Goal: Task Accomplishment & Management: Use online tool/utility

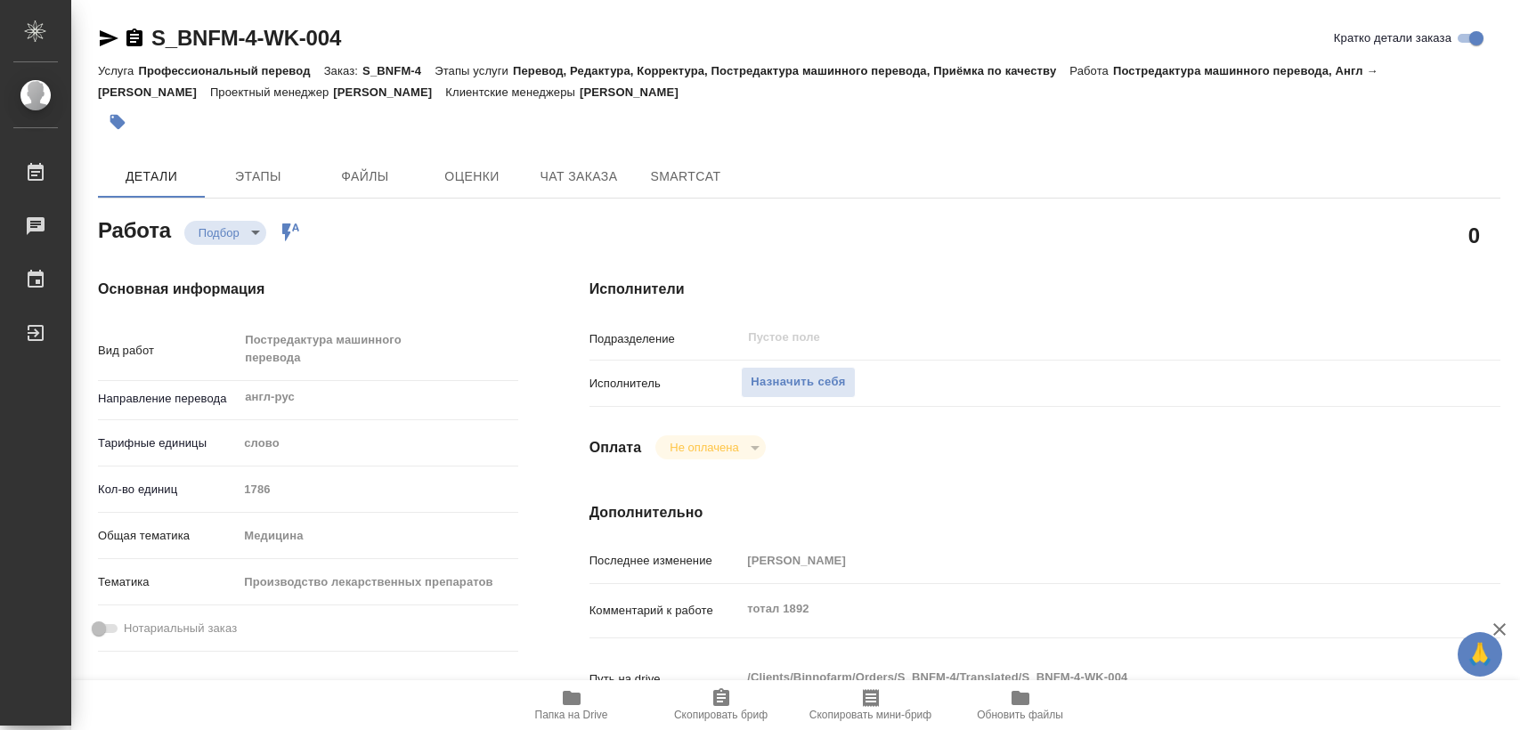
type textarea "x"
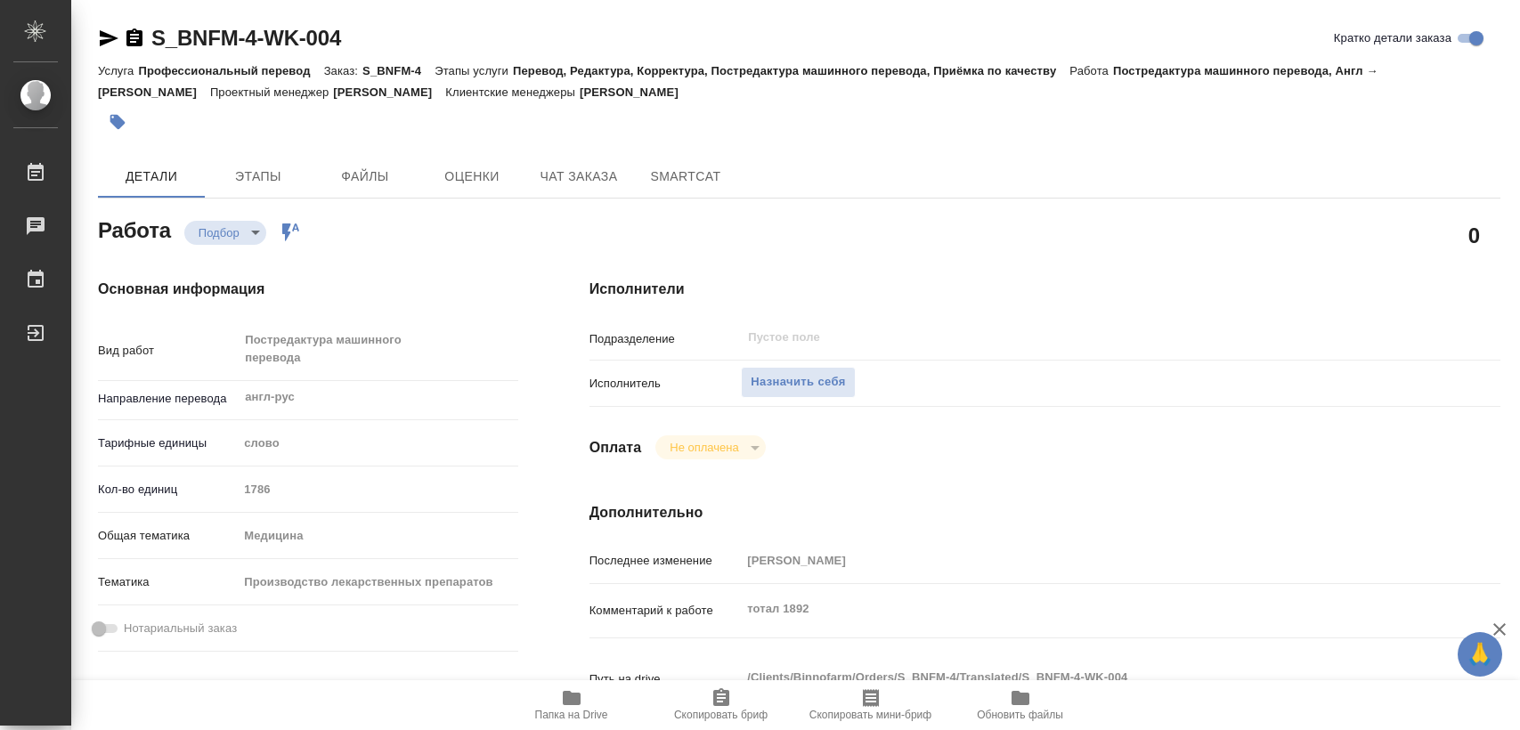
type textarea "x"
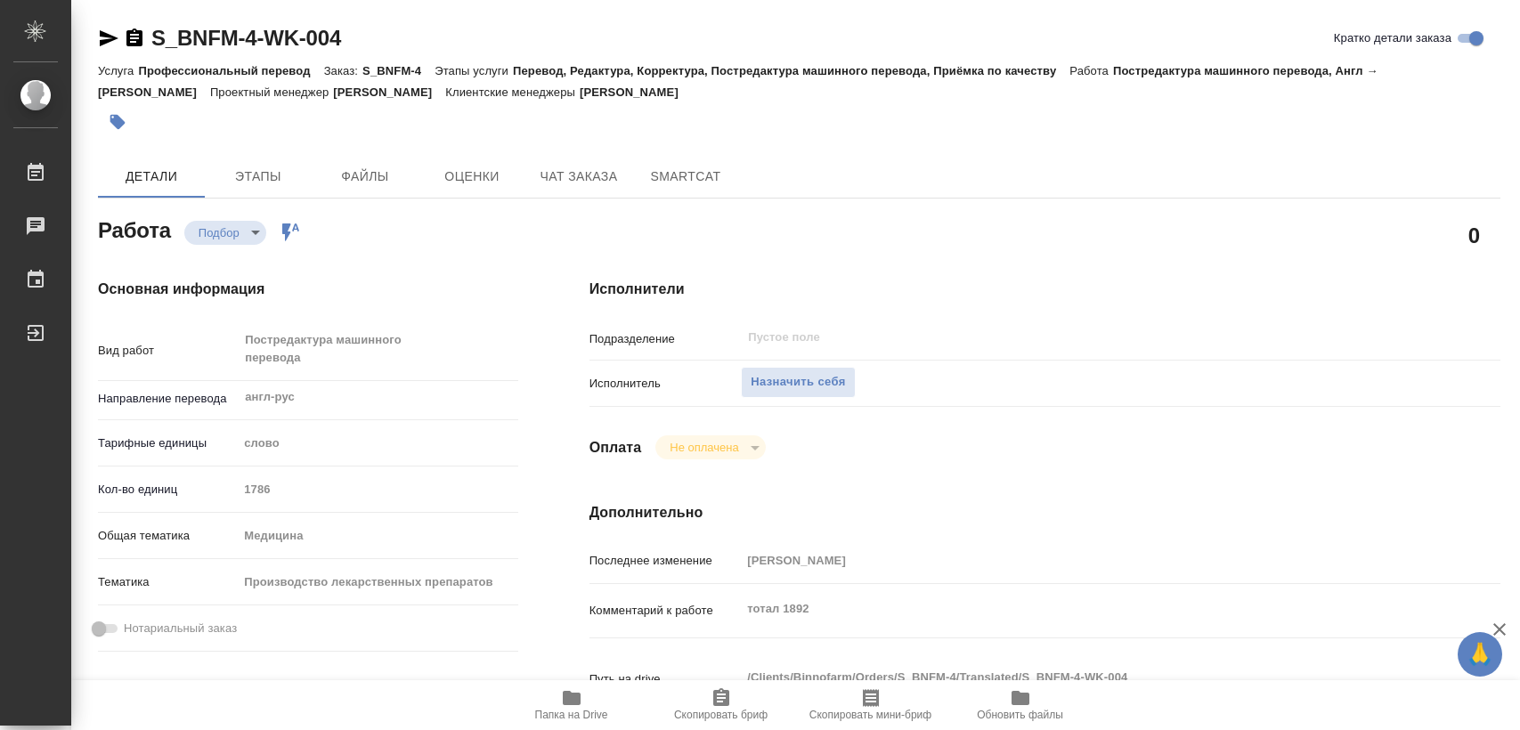
type textarea "x"
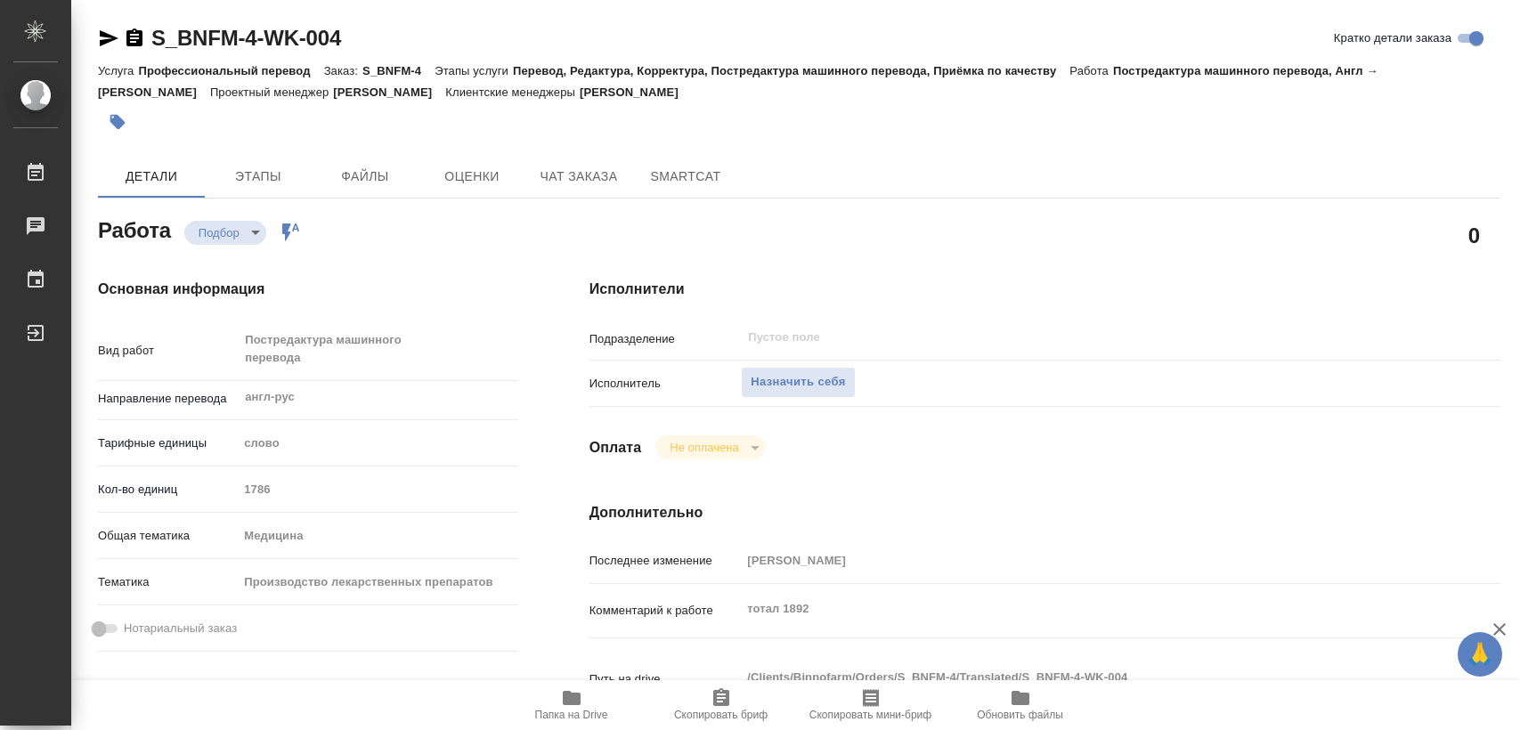
type textarea "x"
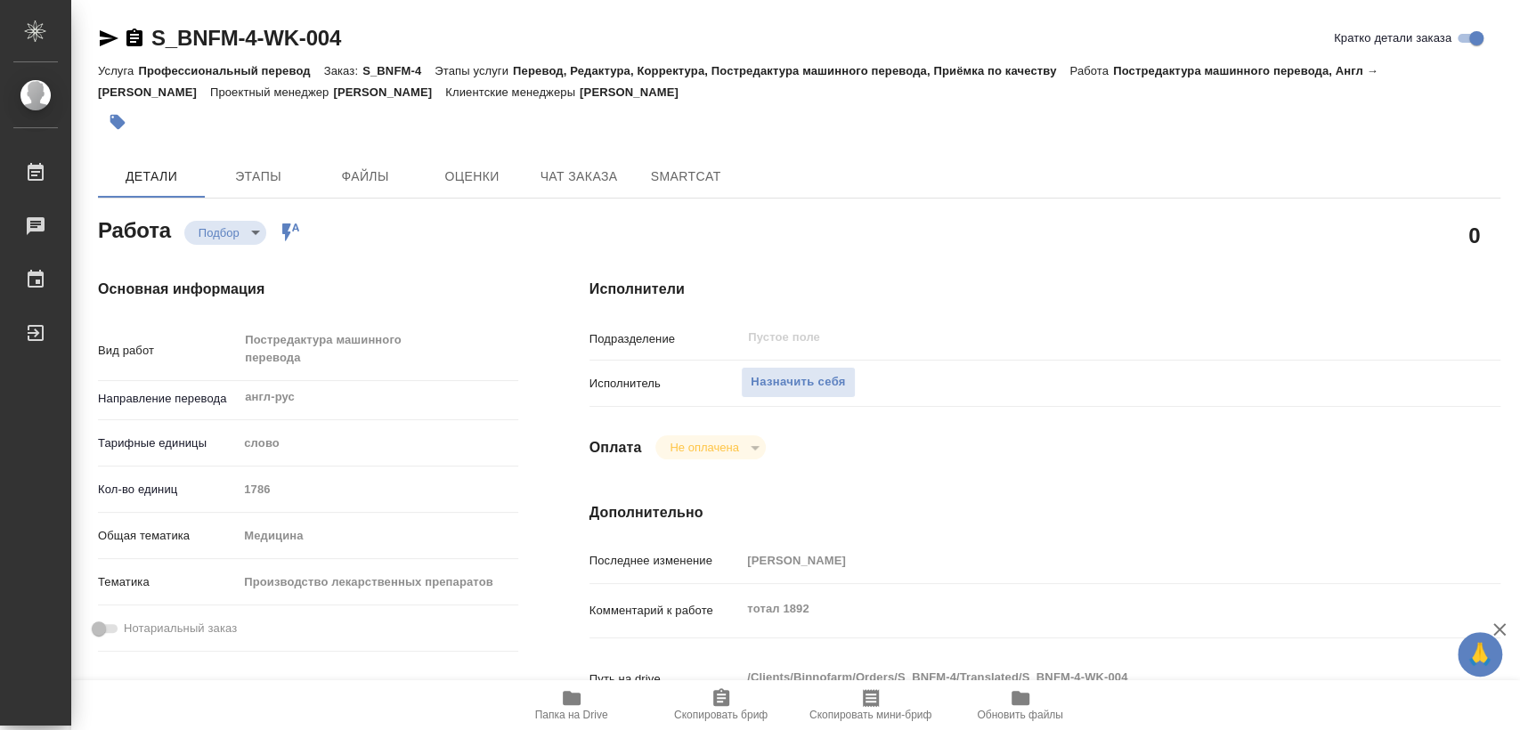
type textarea "x"
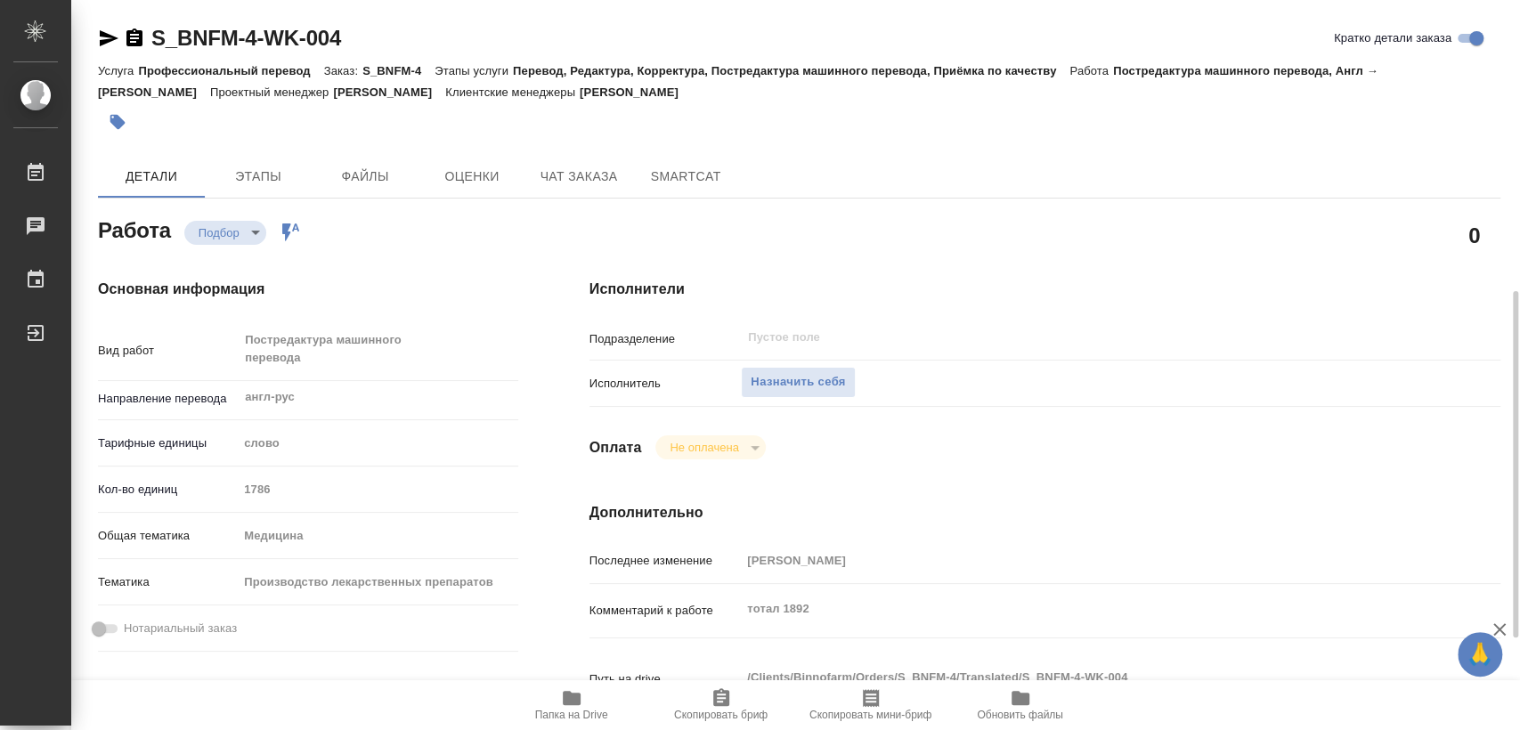
scroll to position [198, 0]
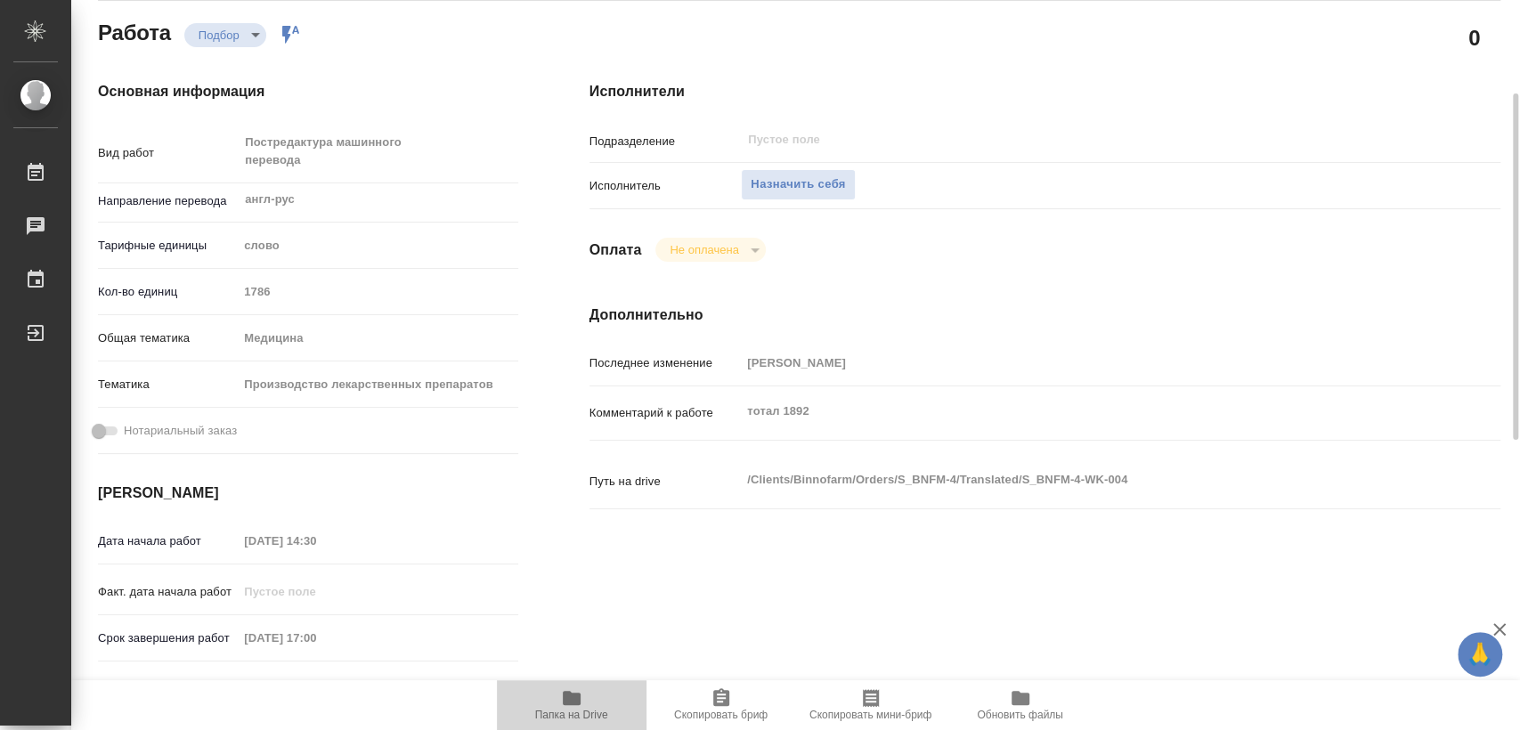
click at [567, 707] on icon "button" at bounding box center [571, 697] width 21 height 21
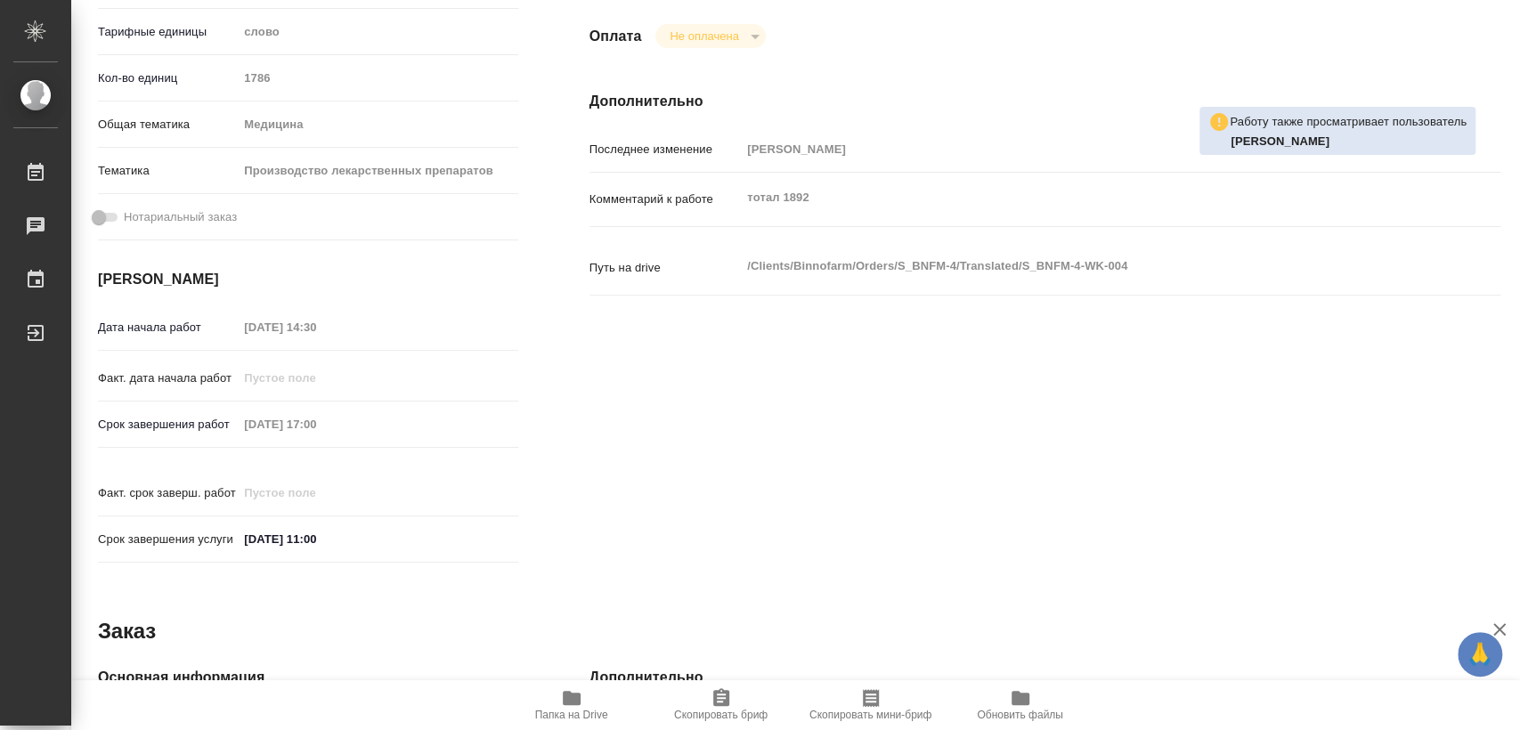
scroll to position [0, 0]
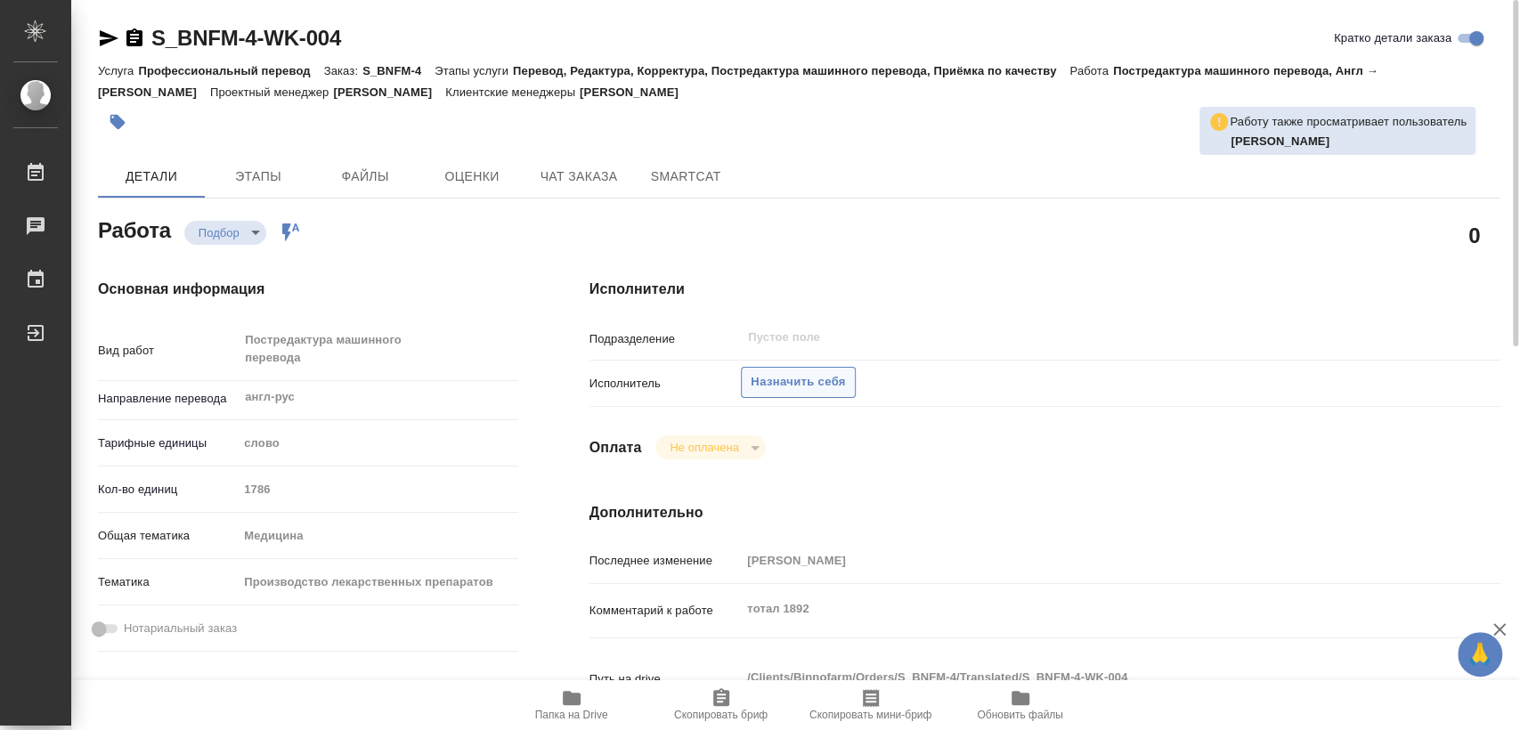
click at [800, 387] on span "Назначить себя" at bounding box center [797, 382] width 94 height 20
